Goal: Transaction & Acquisition: Purchase product/service

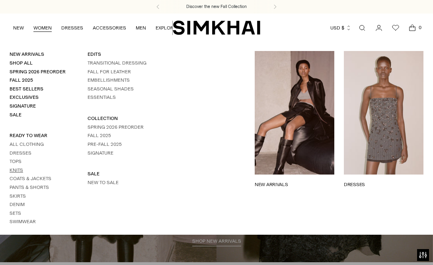
click at [21, 167] on link "Knits" at bounding box center [17, 170] width 14 height 6
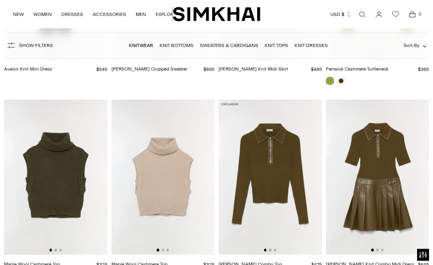
scroll to position [1983, 0]
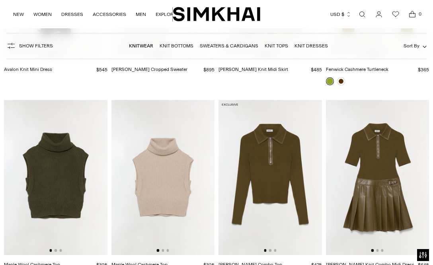
click at [178, 157] on img at bounding box center [164, 177] width 104 height 155
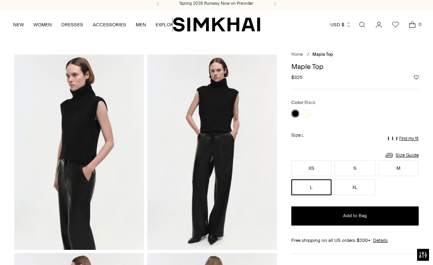
scroll to position [6, 0]
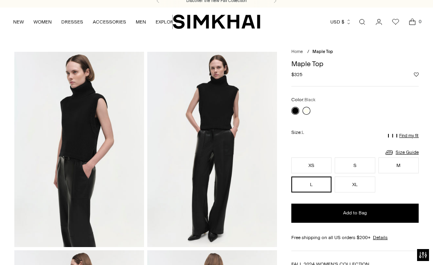
click at [306, 110] on link at bounding box center [307, 111] width 8 height 8
